Goal: Transaction & Acquisition: Subscribe to service/newsletter

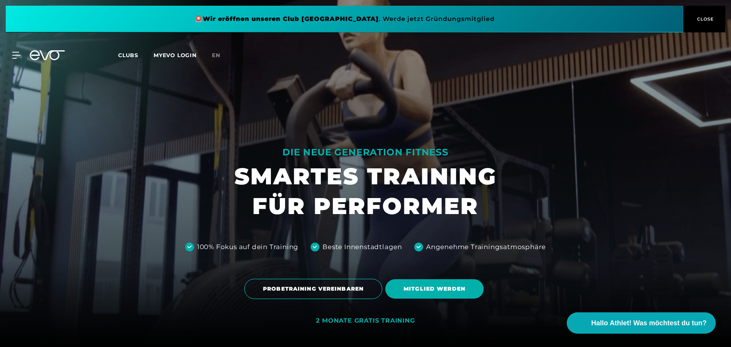
click at [128, 56] on span "Clubs" at bounding box center [128, 55] width 20 height 7
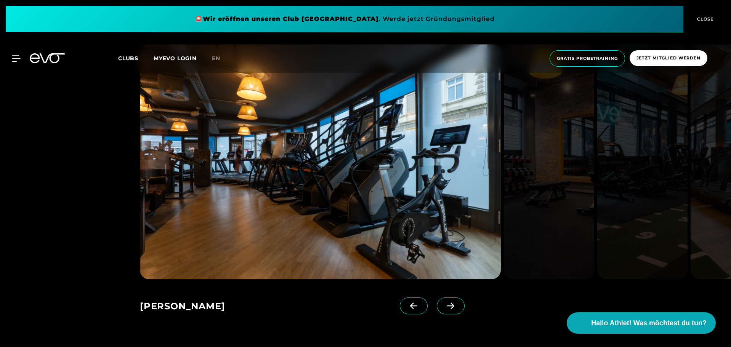
scroll to position [496, 0]
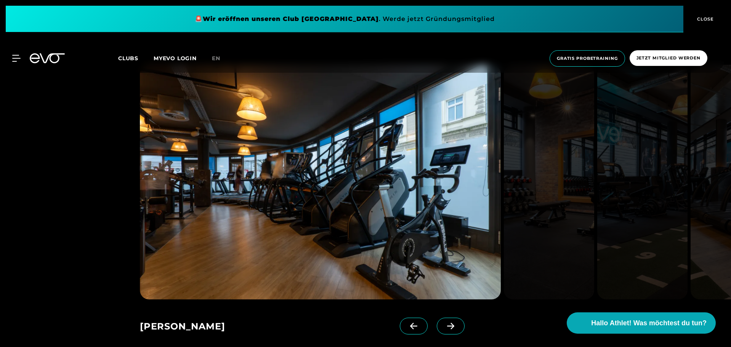
click at [444, 324] on icon at bounding box center [450, 326] width 13 height 7
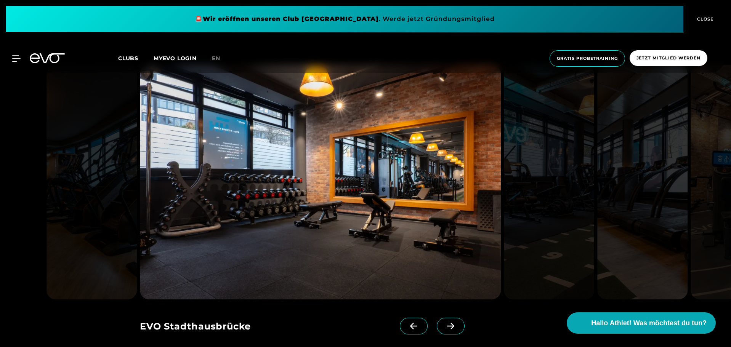
click at [444, 324] on icon at bounding box center [450, 326] width 13 height 7
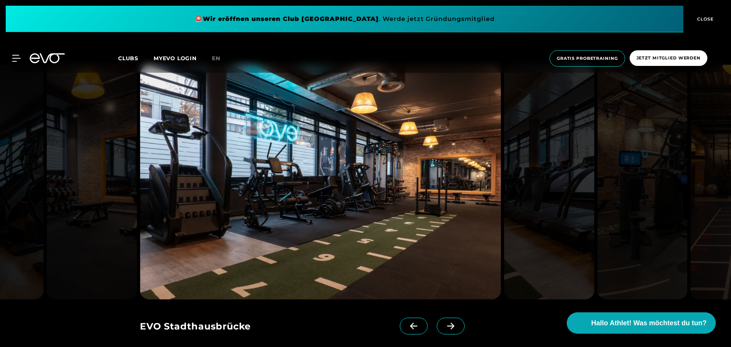
click at [444, 324] on icon at bounding box center [450, 326] width 13 height 7
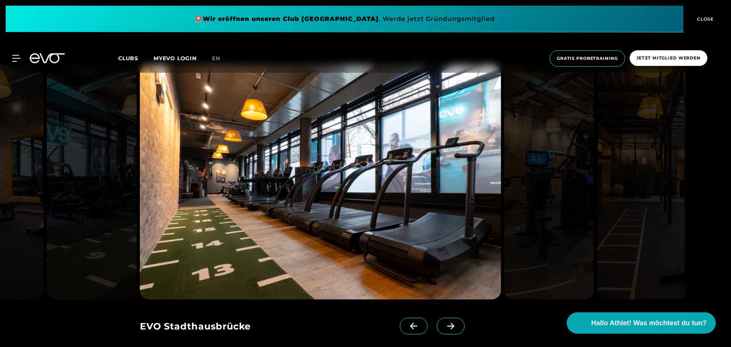
click at [444, 324] on icon at bounding box center [450, 326] width 13 height 7
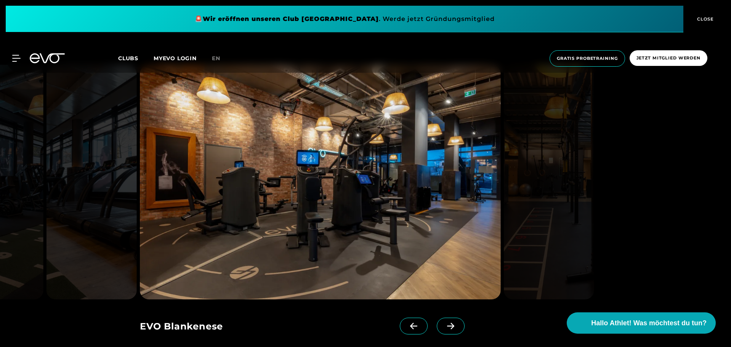
click at [444, 324] on icon at bounding box center [450, 326] width 13 height 7
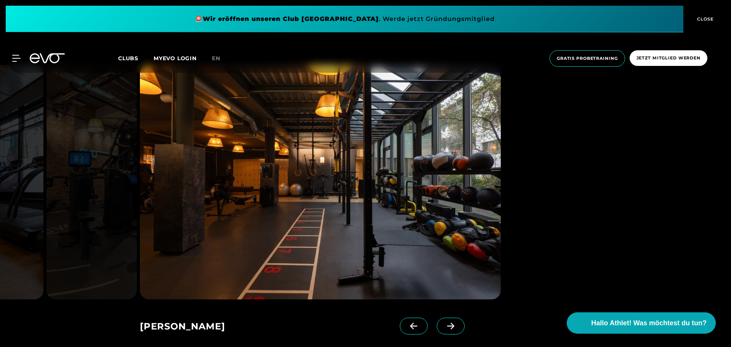
click at [444, 324] on icon at bounding box center [450, 326] width 13 height 7
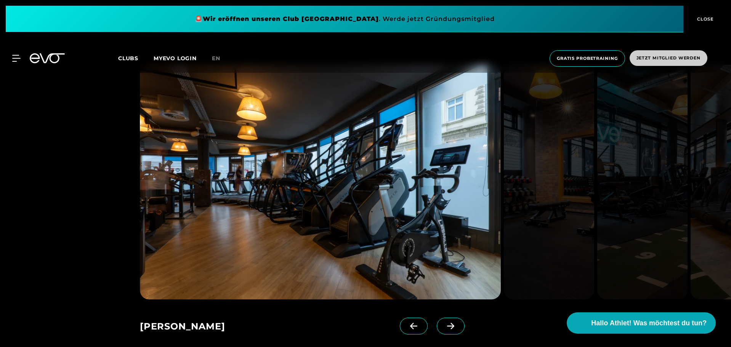
click at [671, 59] on span "Jetzt Mitglied werden" at bounding box center [669, 58] width 64 height 6
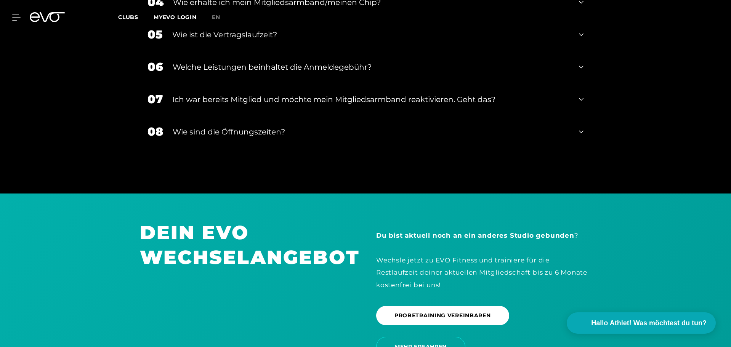
scroll to position [1182, 0]
click at [210, 130] on div "Wie sind die Öffnungszeiten?" at bounding box center [371, 132] width 397 height 11
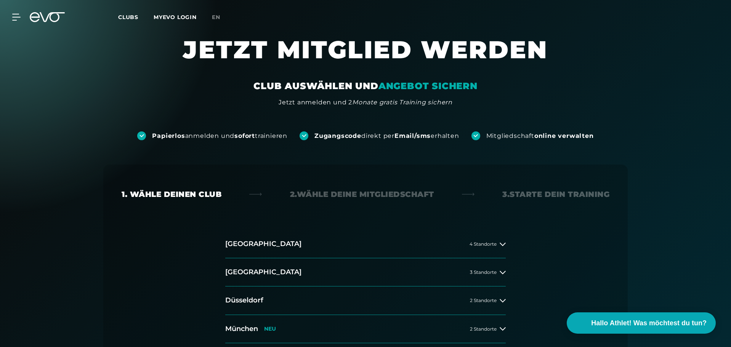
scroll to position [0, 0]
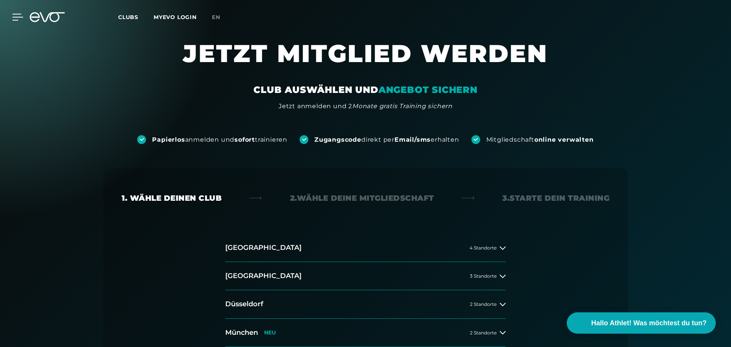
click at [18, 17] on icon at bounding box center [18, 17] width 11 height 6
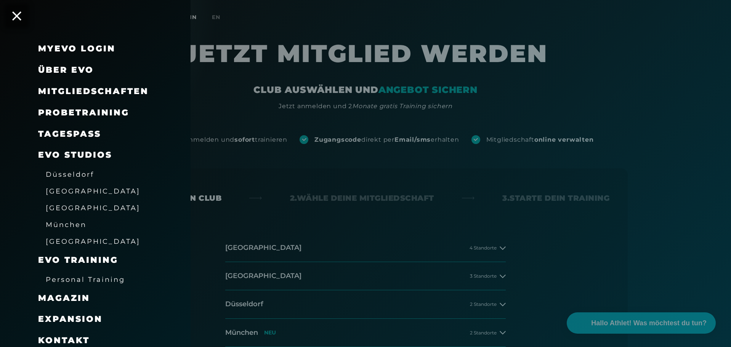
scroll to position [26, 0]
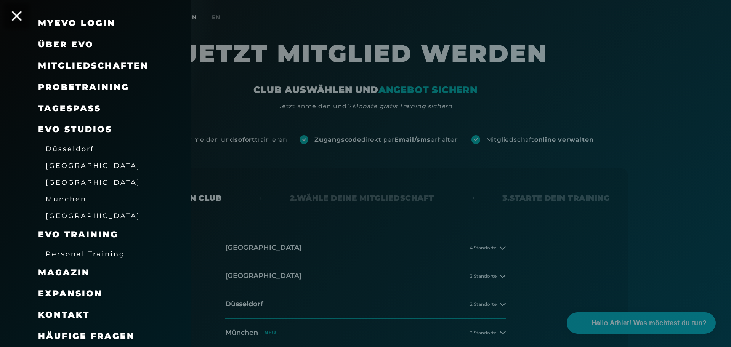
click at [17, 16] on icon at bounding box center [17, 16] width 10 height 10
